Goal: Task Accomplishment & Management: Use online tool/utility

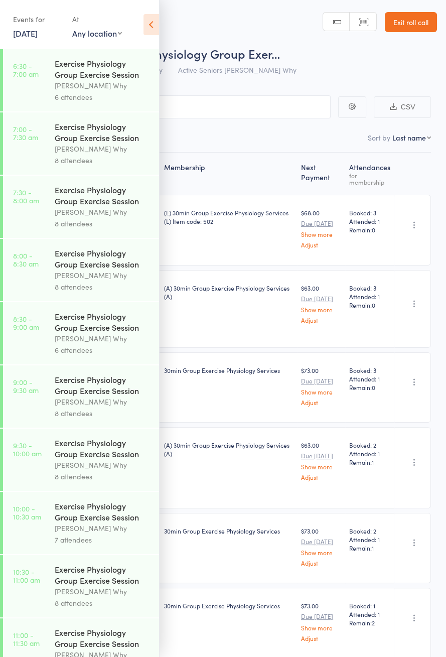
click at [152, 24] on icon at bounding box center [151, 24] width 16 height 21
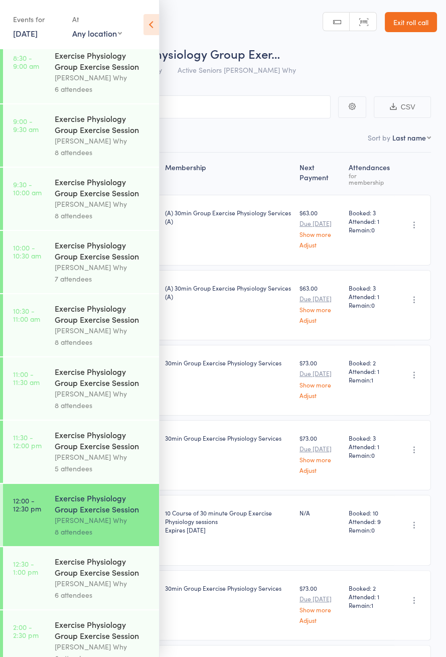
scroll to position [547, 0]
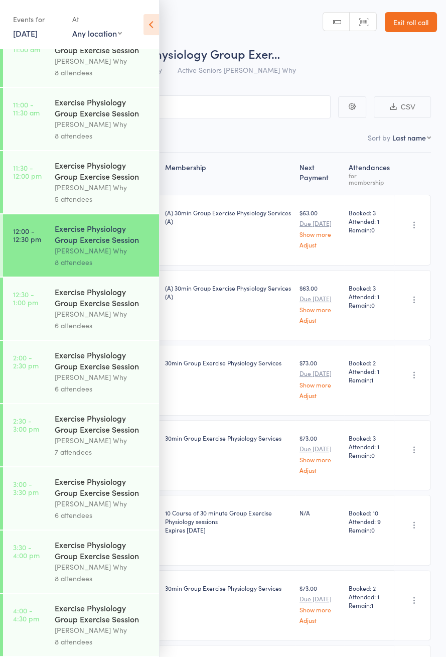
click at [29, 492] on time "3:00 - 3:30 pm" at bounding box center [26, 488] width 26 height 16
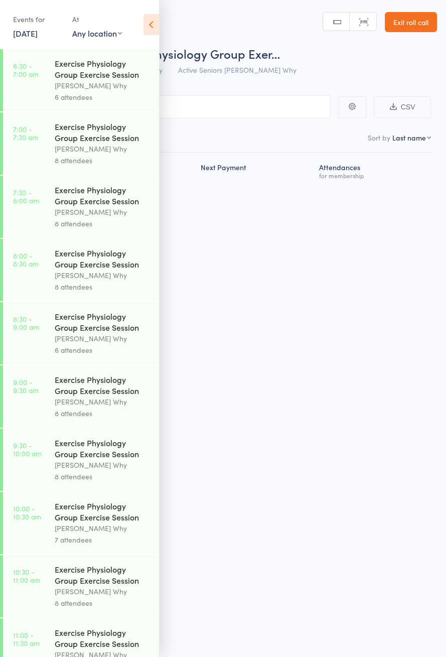
click at [155, 33] on icon at bounding box center [151, 24] width 16 height 21
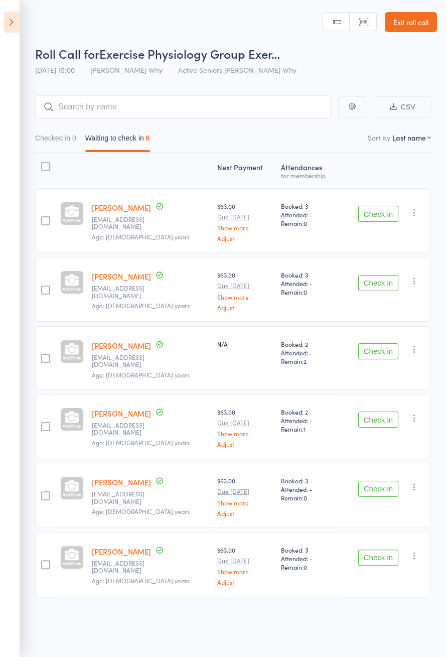
click at [18, 22] on icon at bounding box center [12, 22] width 16 height 21
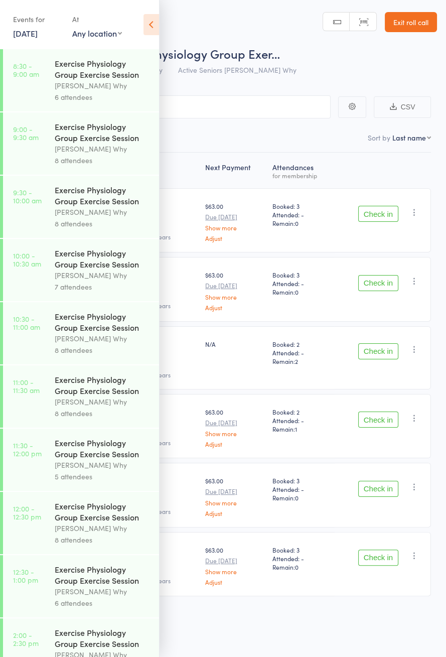
scroll to position [547, 0]
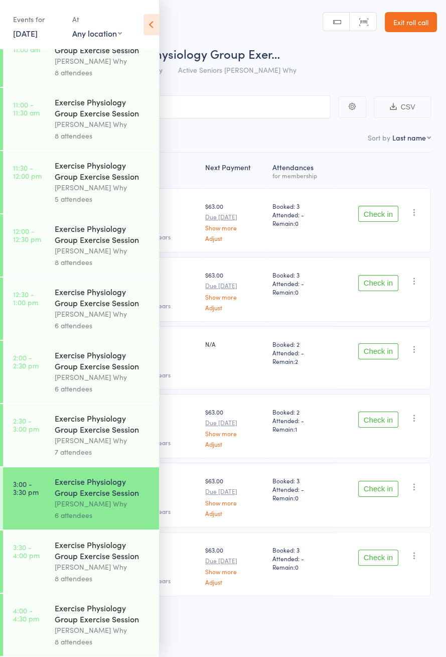
click at [41, 434] on link "2:30 - 3:00 pm Exercise Physiology Group Exercise Session Dee Why 7 attendees" at bounding box center [81, 435] width 156 height 62
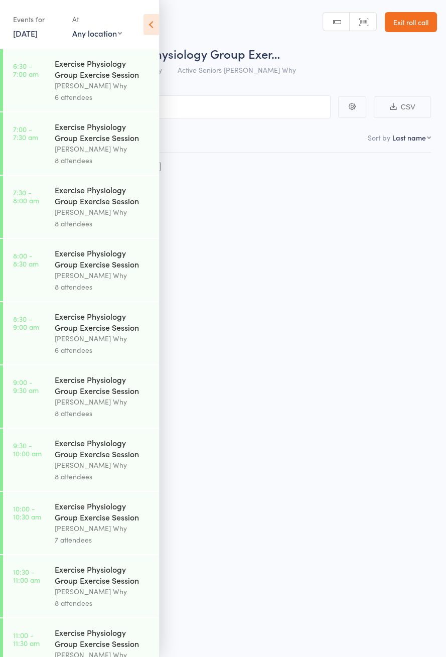
click at [154, 26] on icon at bounding box center [151, 24] width 16 height 21
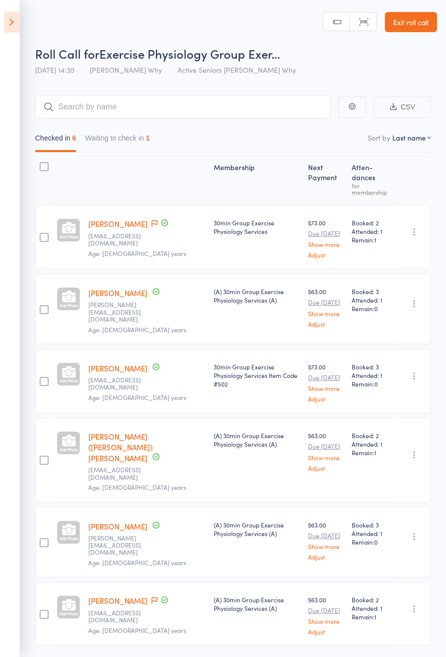
click at [119, 135] on button "Waiting to check in 1" at bounding box center [117, 140] width 65 height 23
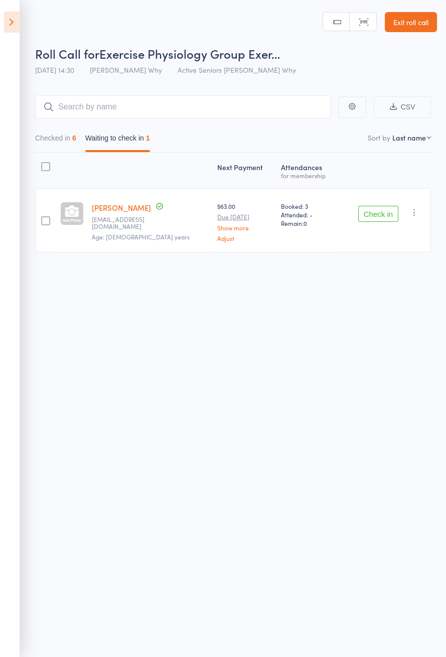
click at [385, 213] on button "Check in" at bounding box center [378, 214] width 40 height 16
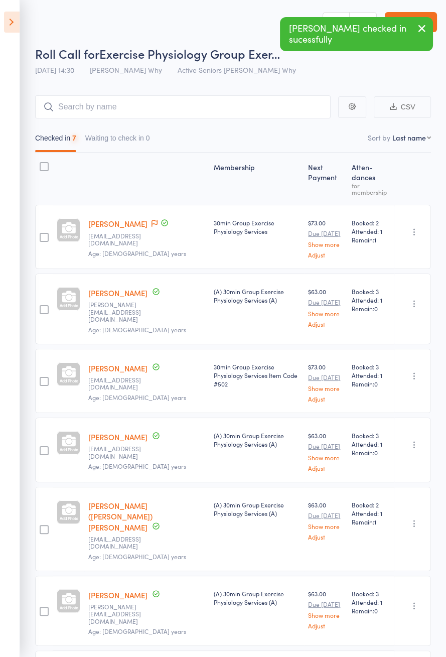
click at [5, 17] on icon at bounding box center [12, 22] width 16 height 21
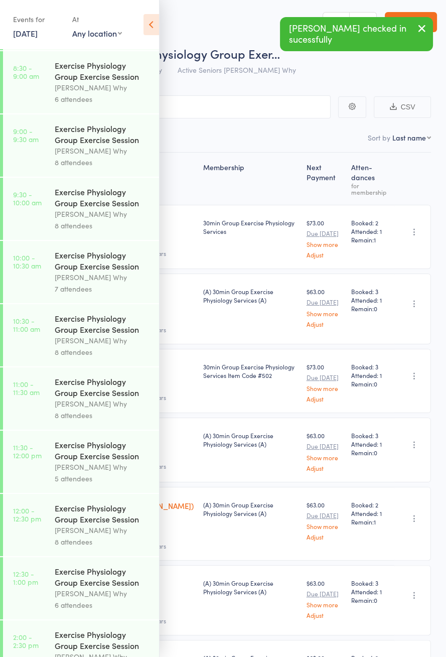
scroll to position [547, 0]
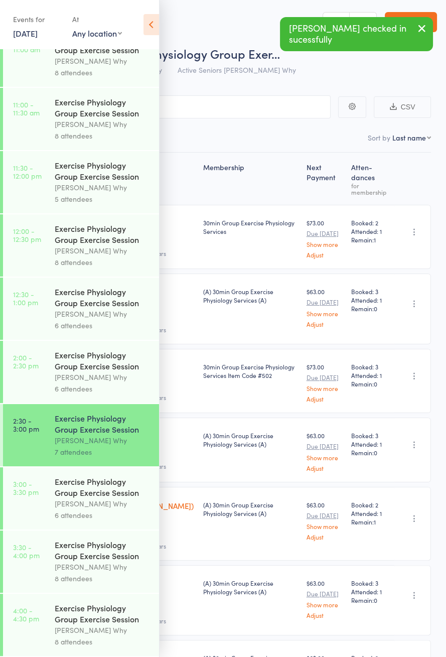
click at [51, 501] on link "3:00 - 3:30 pm Exercise Physiology Group Exercise Session Dee Why 6 attendees" at bounding box center [81, 498] width 156 height 62
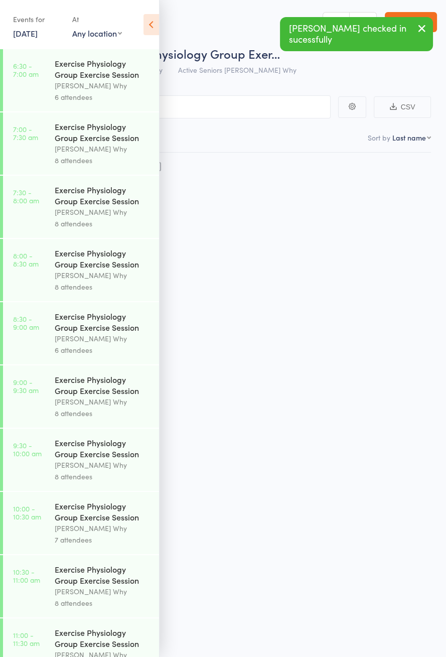
click at [147, 30] on icon at bounding box center [151, 24] width 16 height 21
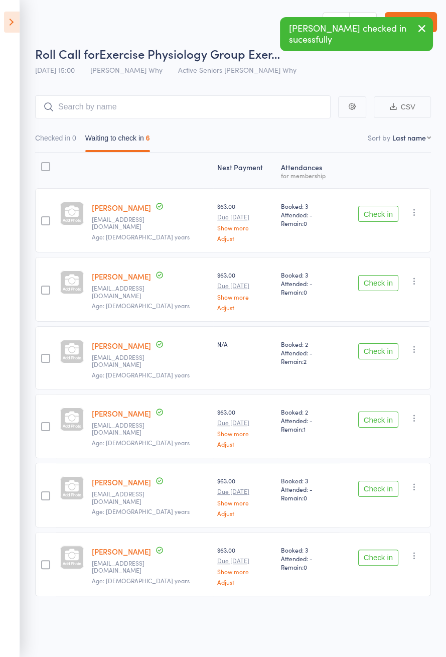
click at [380, 215] on button "Check in" at bounding box center [378, 214] width 40 height 16
click at [384, 211] on button "Check in" at bounding box center [378, 214] width 40 height 16
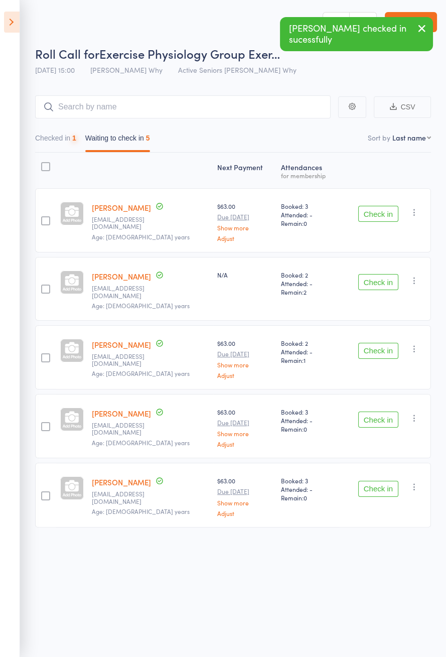
click at [386, 211] on button "Check in" at bounding box center [378, 214] width 40 height 16
click at [387, 211] on button "Check in" at bounding box center [378, 214] width 40 height 16
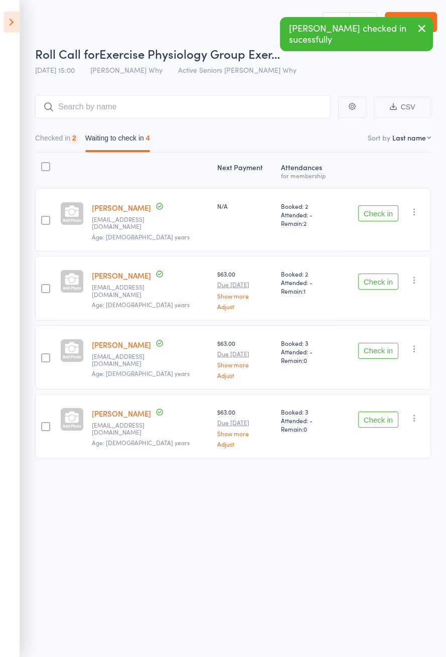
click at [384, 211] on button "Check in" at bounding box center [378, 213] width 40 height 16
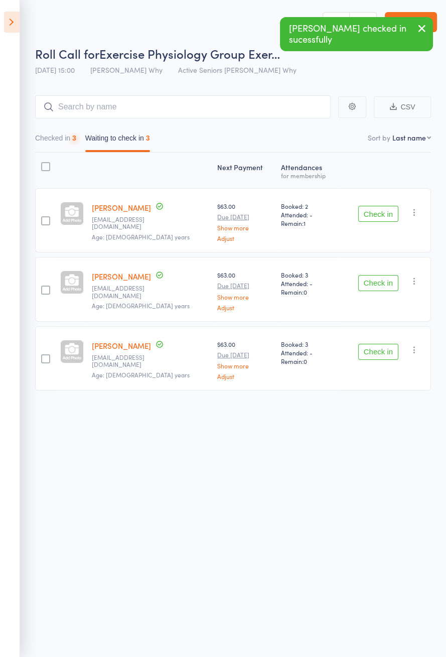
click at [385, 211] on button "Check in" at bounding box center [378, 214] width 40 height 16
click at [381, 214] on button "Check in" at bounding box center [378, 214] width 40 height 16
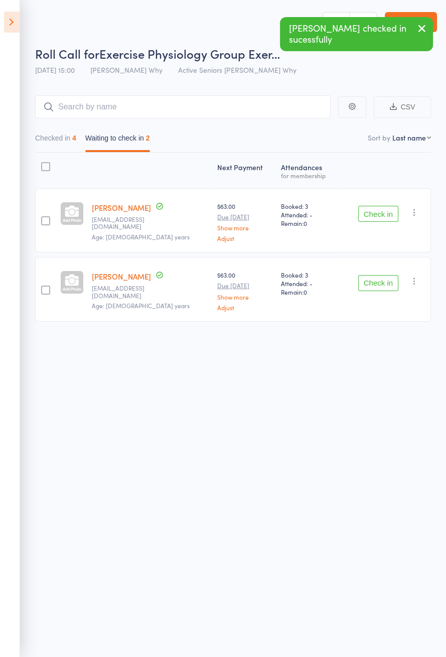
click at [383, 212] on button "Check in" at bounding box center [378, 214] width 40 height 16
click at [384, 211] on button "Check in" at bounding box center [378, 214] width 40 height 16
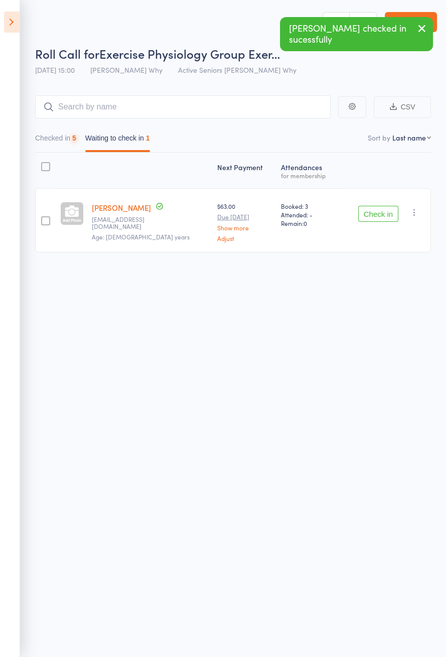
click at [387, 208] on button "Check in" at bounding box center [378, 214] width 40 height 16
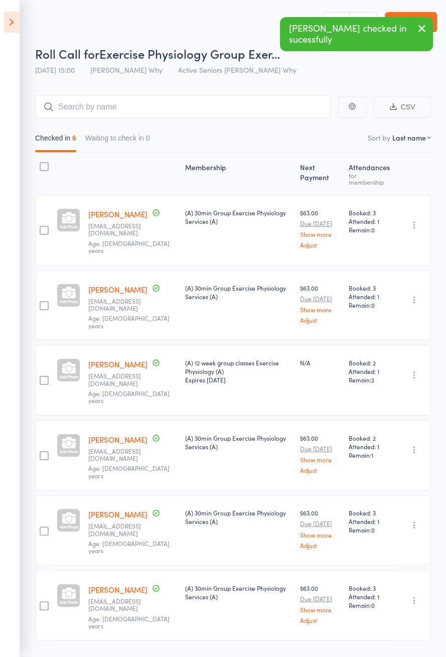
click at [15, 18] on icon at bounding box center [12, 22] width 16 height 21
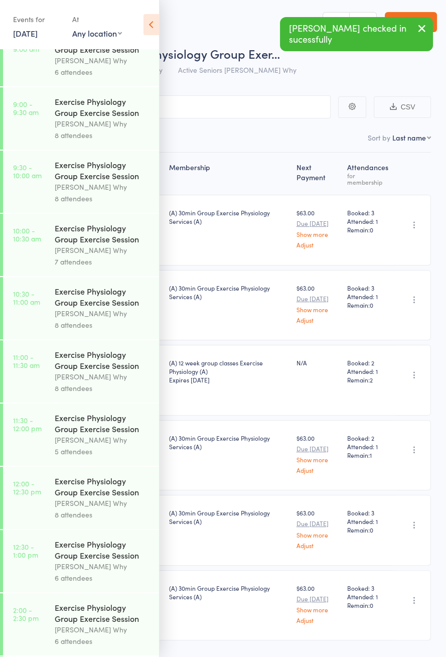
scroll to position [547, 0]
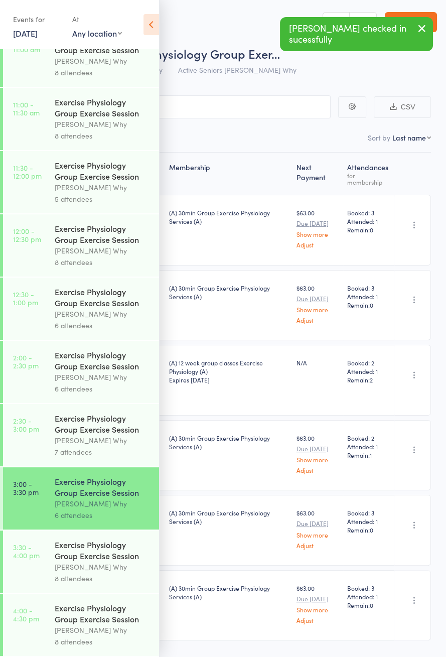
click at [67, 550] on div "Exercise Physiology Group Exercise Session" at bounding box center [103, 550] width 96 height 22
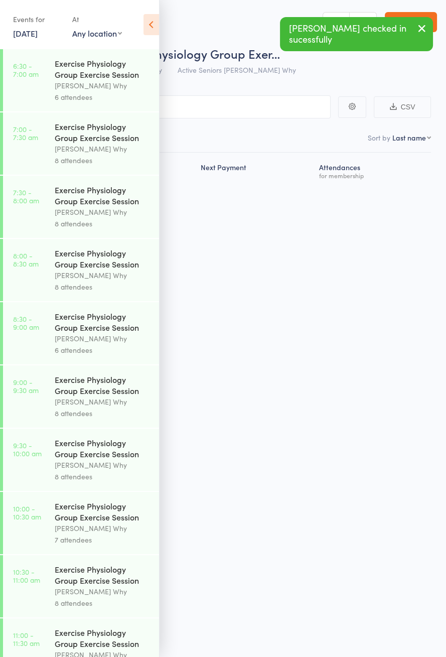
click at [147, 26] on icon at bounding box center [151, 24] width 16 height 21
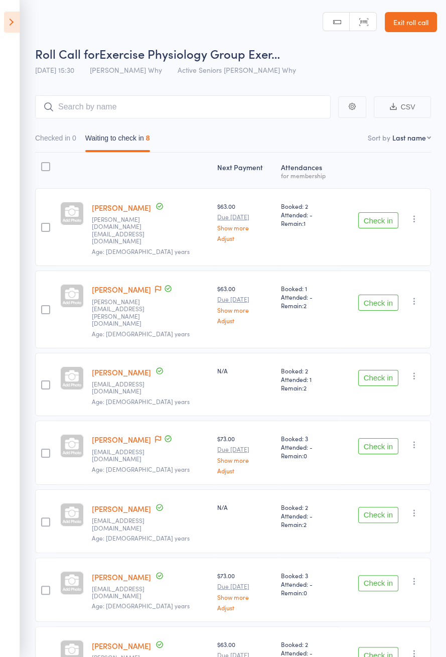
click at [155, 285] on icon at bounding box center [158, 288] width 6 height 7
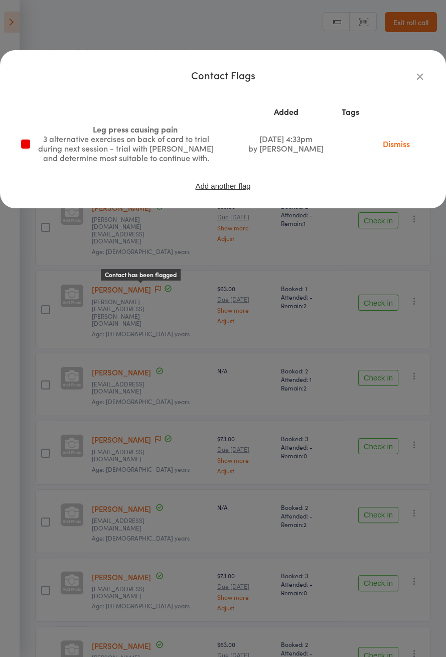
click at [103, 487] on div "Contact Flags Added Tags Leg press causing pain 3 alternative exercises on back…" at bounding box center [223, 328] width 446 height 657
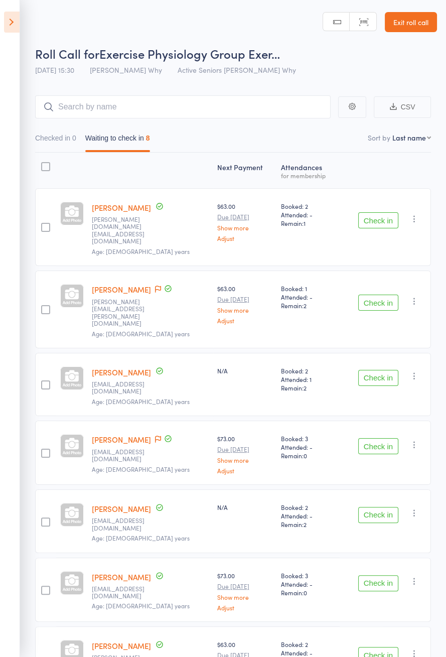
click at [10, 32] on icon at bounding box center [12, 22] width 16 height 21
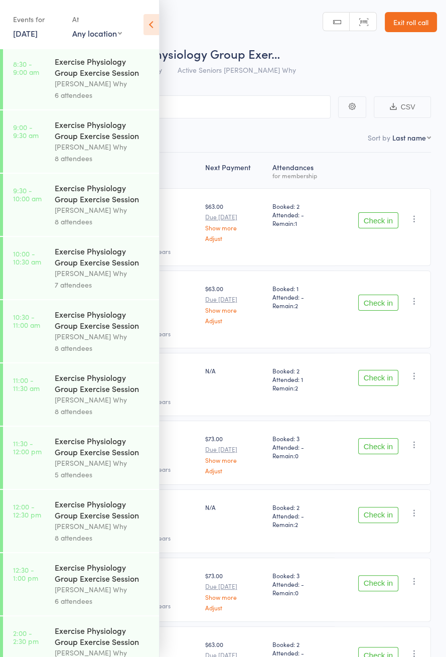
scroll to position [547, 0]
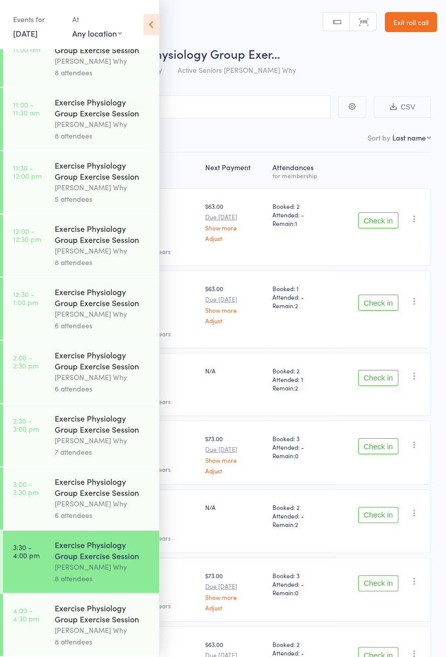
click at [155, 20] on icon at bounding box center [151, 24] width 16 height 21
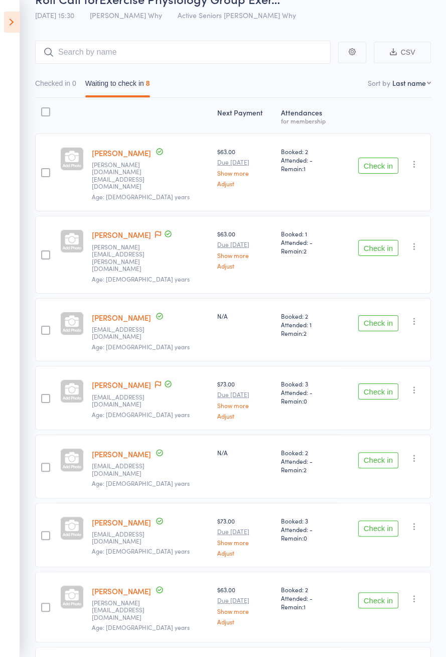
scroll to position [0, 0]
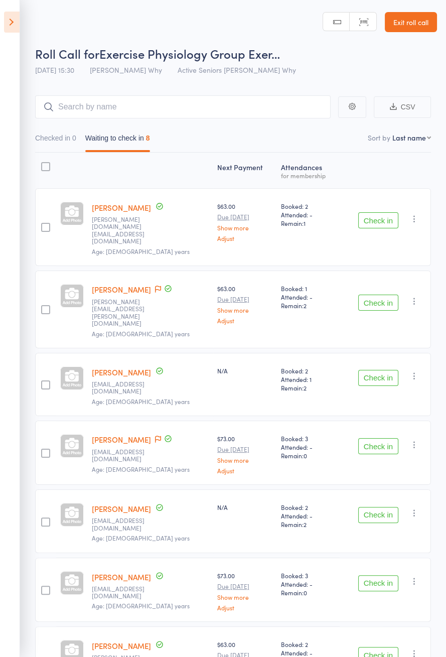
click at [10, 31] on icon at bounding box center [12, 22] width 16 height 21
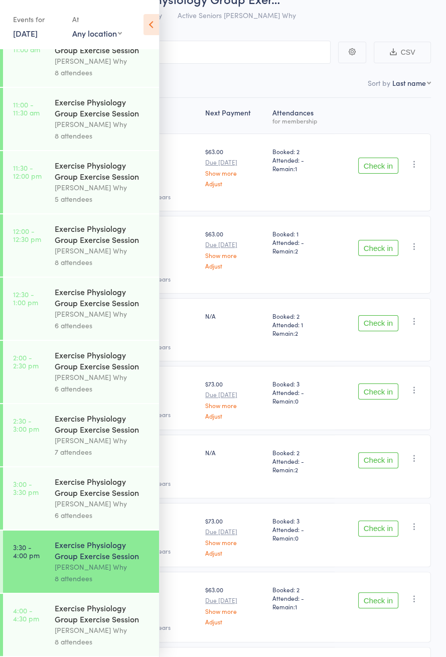
scroll to position [500, 0]
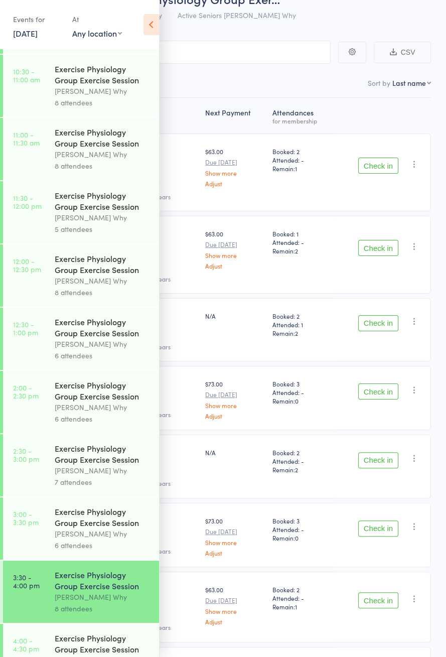
click at [148, 26] on icon at bounding box center [151, 24] width 16 height 21
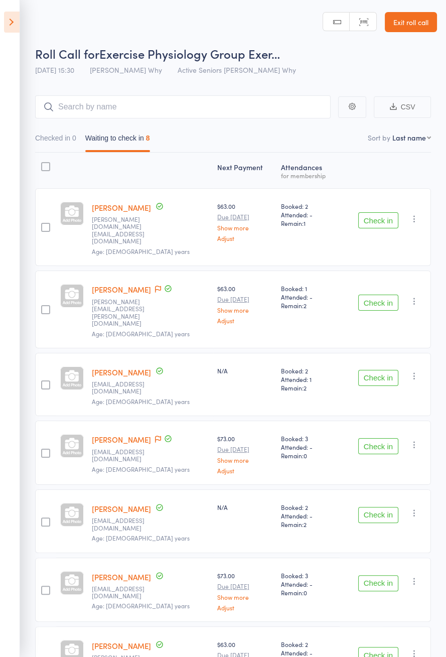
scroll to position [0, 0]
